Goal: Transaction & Acquisition: Purchase product/service

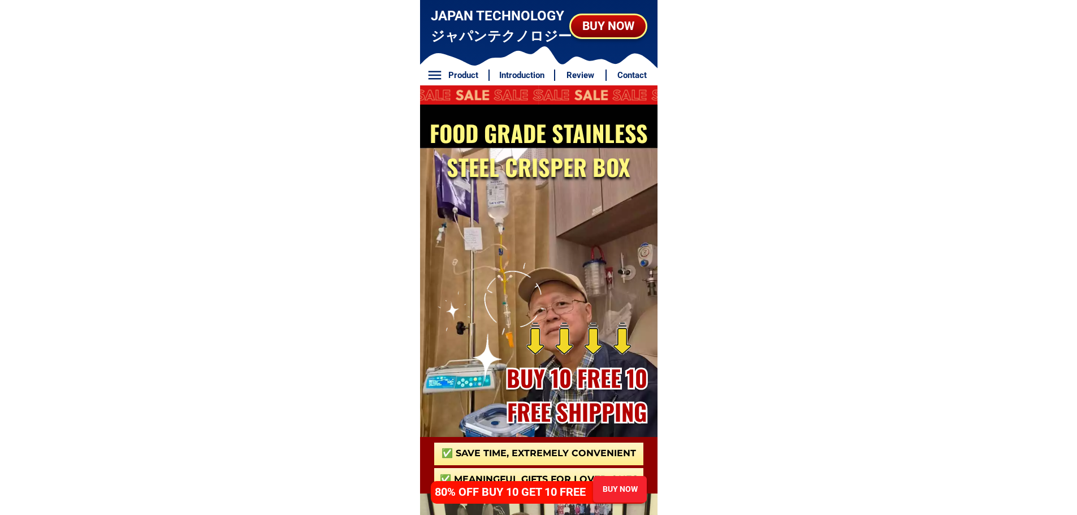
click at [573, 405] on h2 "BUY 10 FREE 10 FREE SHIPPING" at bounding box center [576, 395] width 163 height 68
click at [596, 482] on div "BUY NOW" at bounding box center [619, 489] width 54 height 27
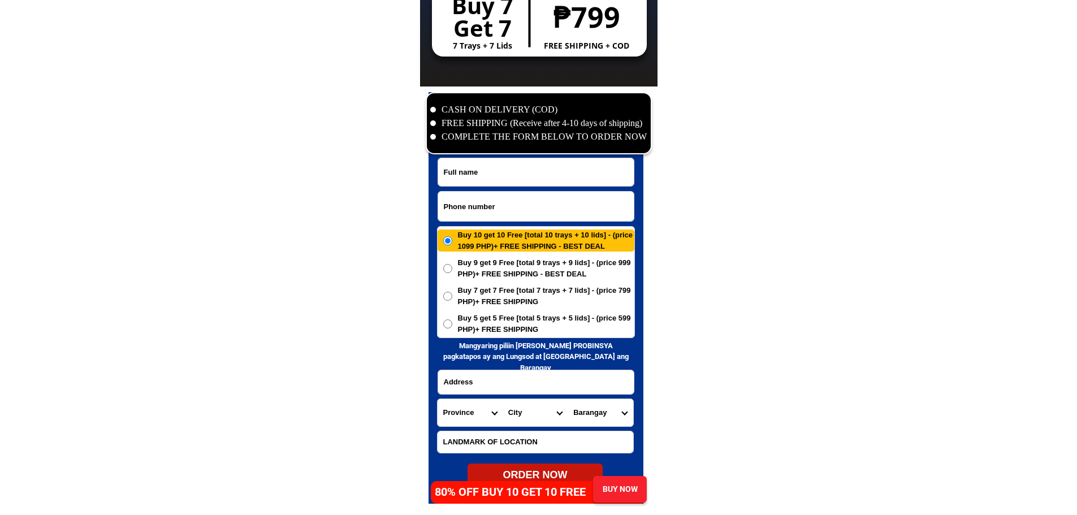
scroll to position [5462, 0]
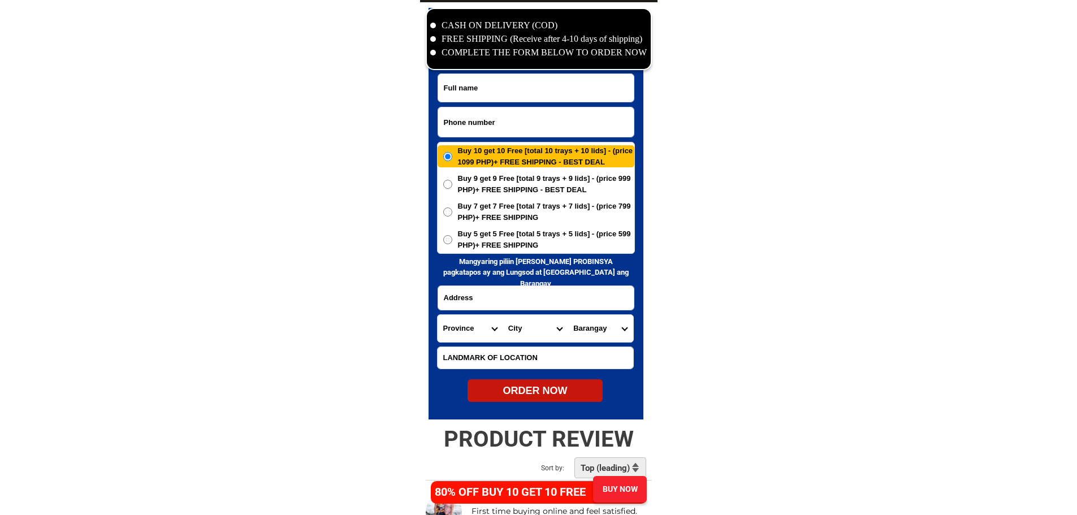
click at [509, 131] on input "Input phone_number" at bounding box center [536, 121] width 196 height 29
paste input "09310645840"
type input "09310645840"
click at [545, 85] on input "Input full_name" at bounding box center [536, 88] width 196 height 28
paste input "[PERSON_NAME]"
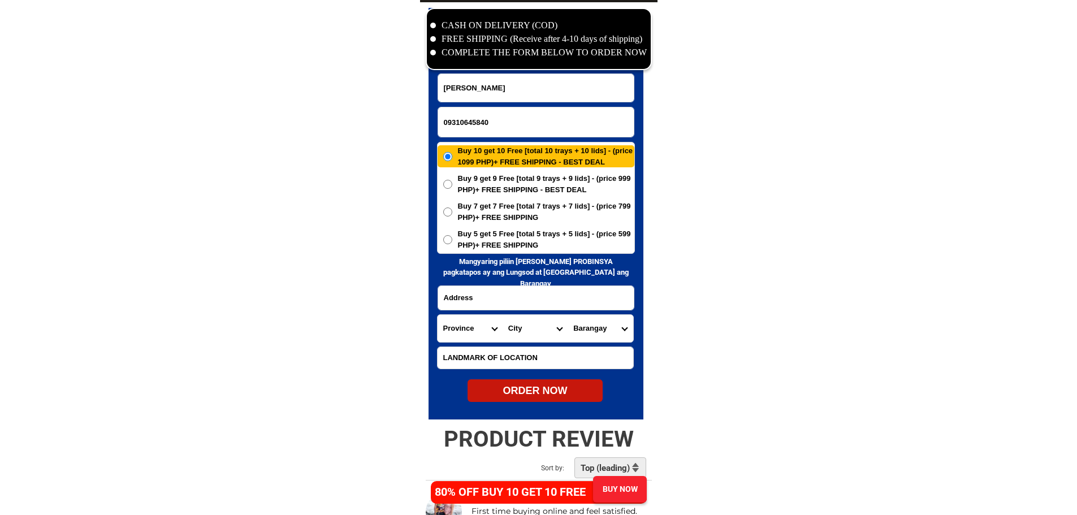
type input "[PERSON_NAME]"
drag, startPoint x: 485, startPoint y: 243, endPoint x: 504, endPoint y: 271, distance: 34.2
click at [486, 243] on span "Buy 5 get 5 Free [total 5 trays + 5 lids] - (price 599 PHP)+ FREE SHIPPING" at bounding box center [546, 239] width 176 height 22
click at [452, 243] on input "Buy 5 get 5 Free [total 5 trays + 5 lids] - (price 599 PHP)+ FREE SHIPPING" at bounding box center [447, 239] width 9 height 9
radio input "true"
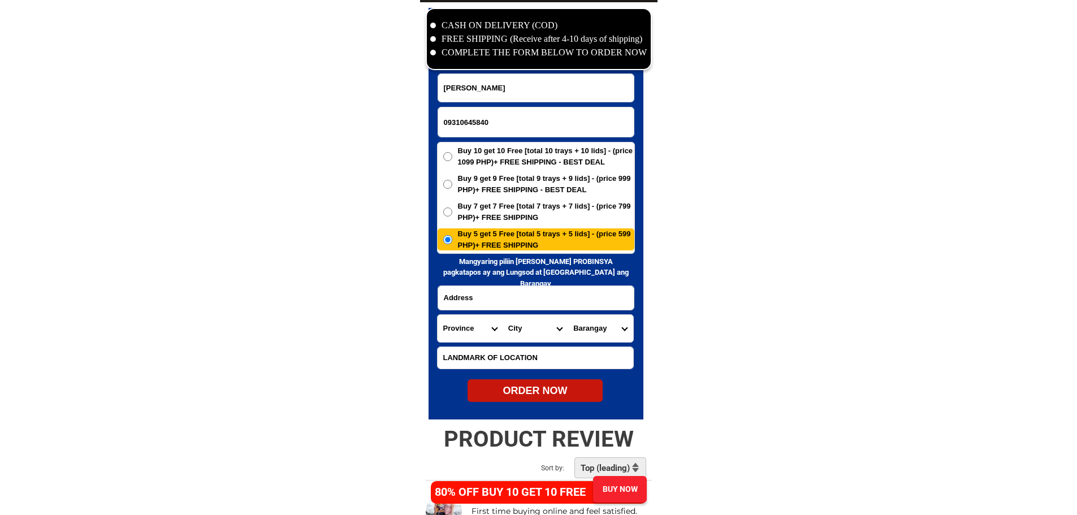
click at [502, 294] on input "Input address" at bounding box center [536, 298] width 196 height 24
paste input "[GEOGRAPHIC_DATA]"
type input "[GEOGRAPHIC_DATA]"
click at [464, 326] on select "Province [GEOGRAPHIC_DATA] [GEOGRAPHIC_DATA] [GEOGRAPHIC_DATA] [GEOGRAPHIC_DATA…" at bounding box center [470, 328] width 65 height 27
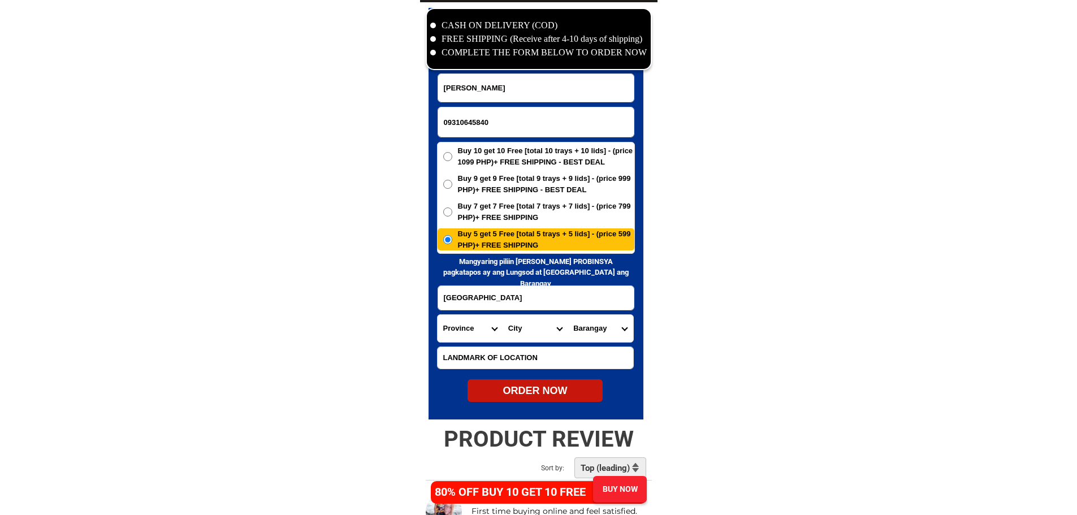
click at [473, 331] on select "Province [GEOGRAPHIC_DATA] [GEOGRAPHIC_DATA] [GEOGRAPHIC_DATA] [GEOGRAPHIC_DATA…" at bounding box center [470, 328] width 65 height 27
select select "63_32"
drag, startPoint x: 774, startPoint y: 299, endPoint x: 680, endPoint y: 311, distance: 94.6
click at [531, 332] on select "City Agoo Aringay Bacnotan Bagulin Balaoan [PERSON_NAME] [GEOGRAPHIC_DATA] Caba…" at bounding box center [535, 328] width 65 height 27
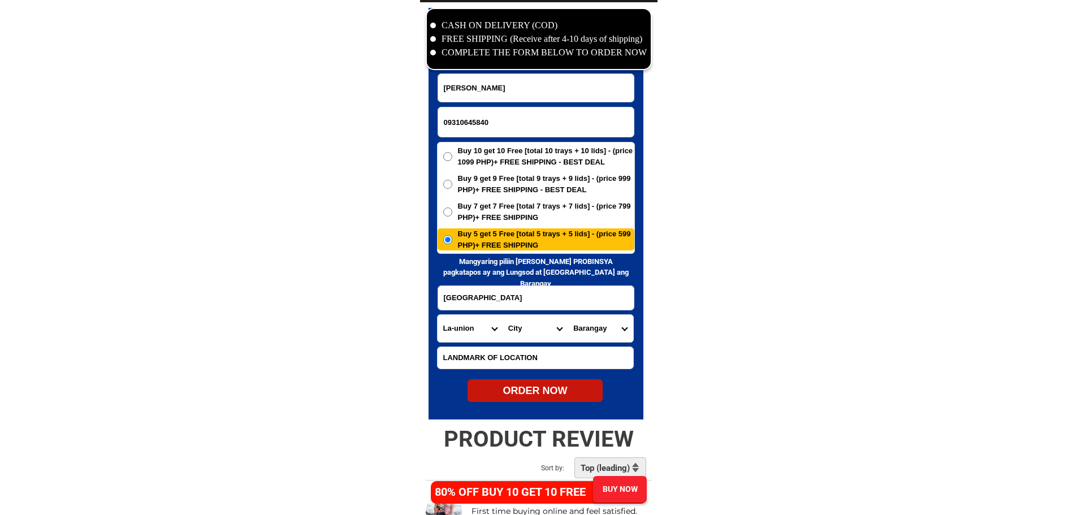
click at [528, 324] on select "City Agoo Aringay Bacnotan Bagulin Balaoan [PERSON_NAME] [GEOGRAPHIC_DATA] Caba…" at bounding box center [535, 328] width 65 height 27
select select "63_327937"
click at [590, 330] on select "Barangay [US_STATE] [GEOGRAPHIC_DATA] [GEOGRAPHIC_DATA] [GEOGRAPHIC_DATA]-[GEOG…" at bounding box center [600, 328] width 65 height 27
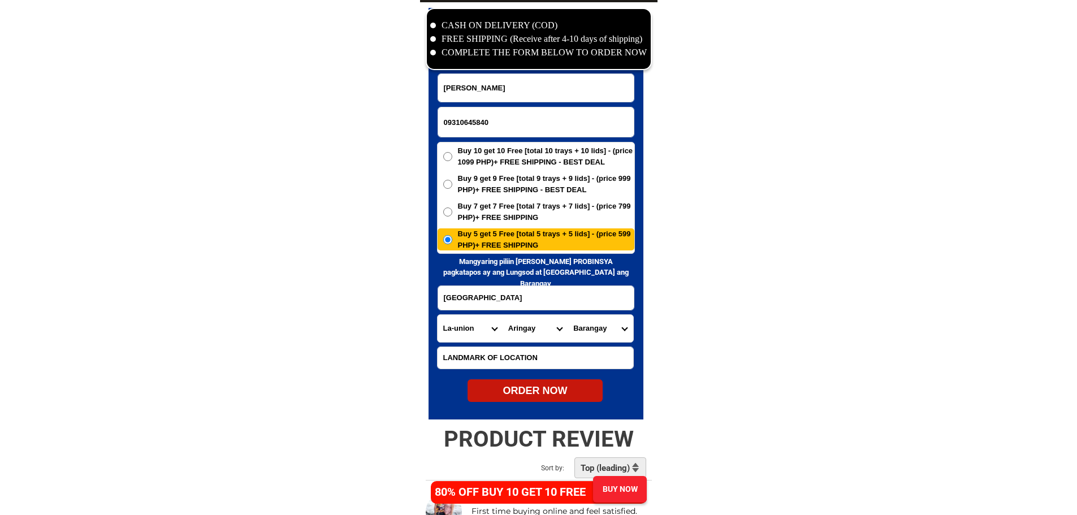
click at [605, 334] on select "Barangay [US_STATE] [GEOGRAPHIC_DATA] [GEOGRAPHIC_DATA] [GEOGRAPHIC_DATA]-[GEOG…" at bounding box center [600, 328] width 65 height 27
select select "63_32793789699"
drag, startPoint x: 761, startPoint y: 352, endPoint x: 587, endPoint y: 397, distance: 179.9
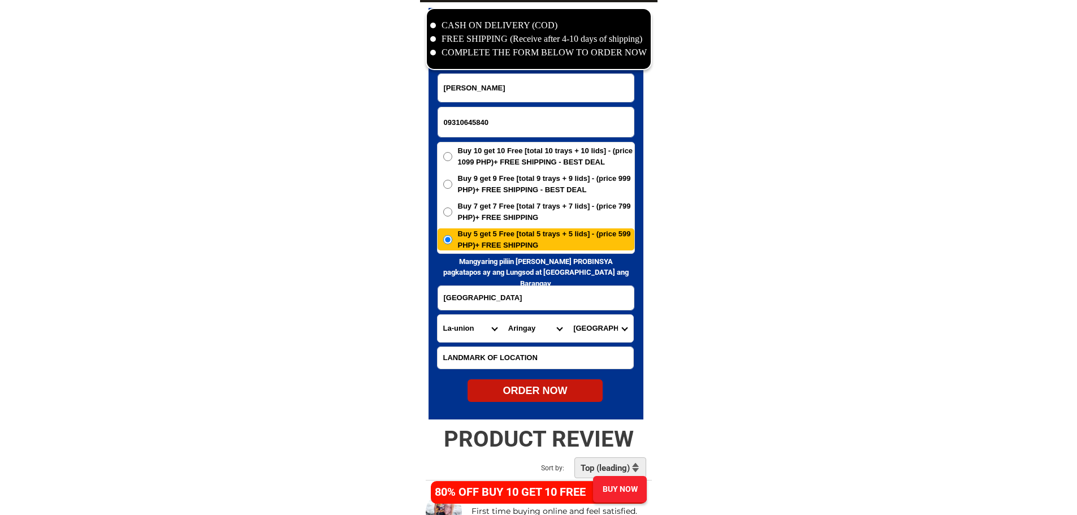
click at [560, 394] on div "ORDER NOW" at bounding box center [535, 390] width 135 height 15
radio input "true"
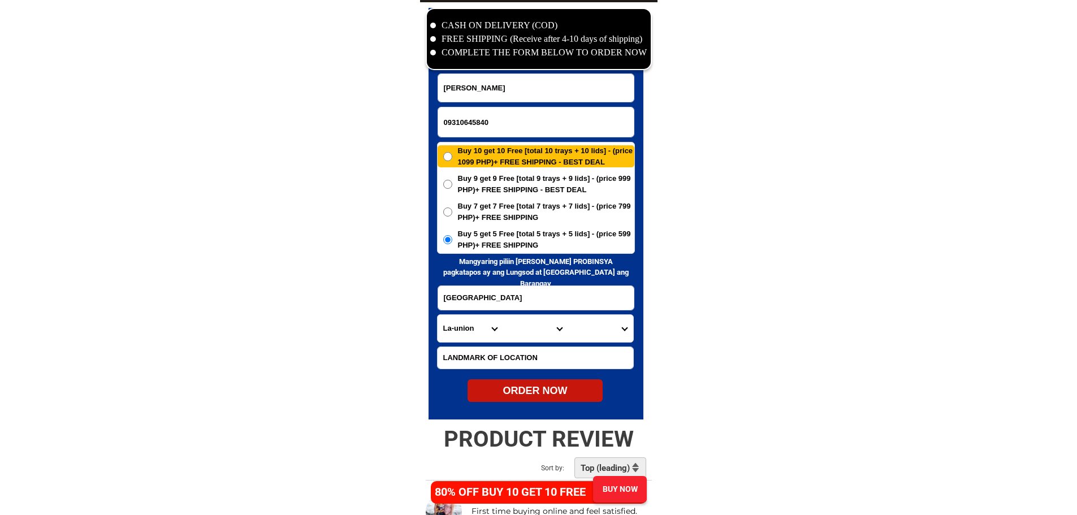
radio input "true"
